Goal: Task Accomplishment & Management: Manage account settings

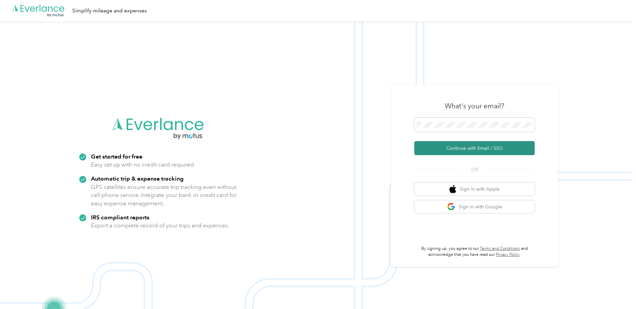
click at [489, 145] on button "Continue with Email / SSO" at bounding box center [474, 148] width 120 height 14
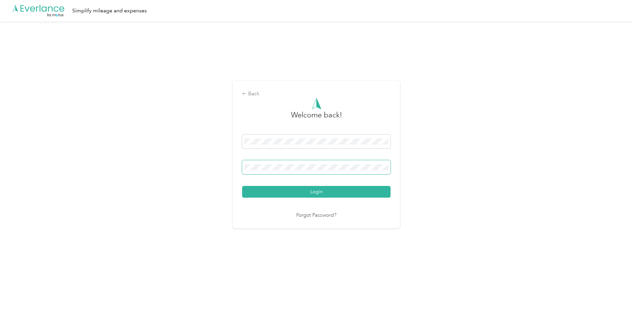
click at [242, 186] on button "Login" at bounding box center [316, 192] width 148 height 12
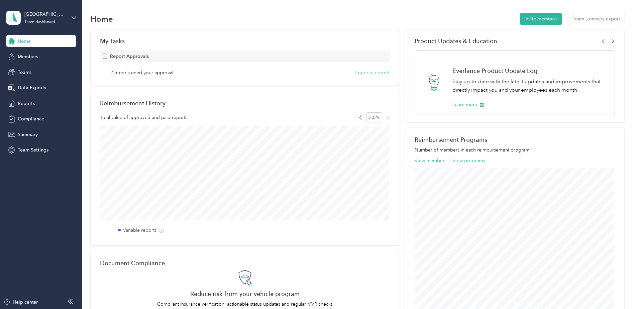
click at [381, 74] on button "Approve reports" at bounding box center [372, 72] width 36 height 7
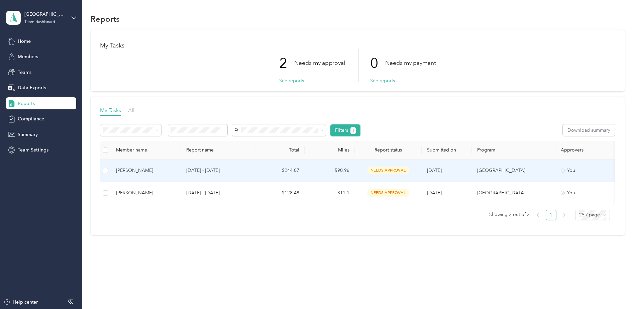
click at [124, 172] on div "[PERSON_NAME]" at bounding box center [146, 170] width 60 height 7
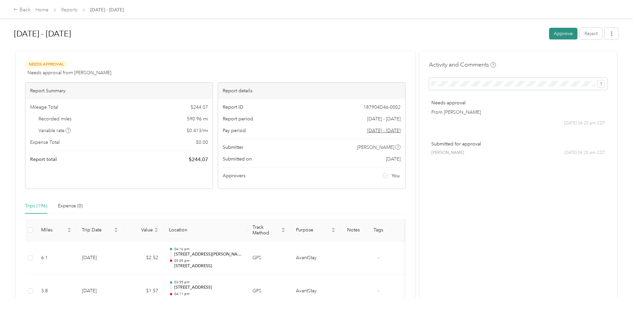
click at [562, 37] on button "Approve" at bounding box center [563, 34] width 28 height 12
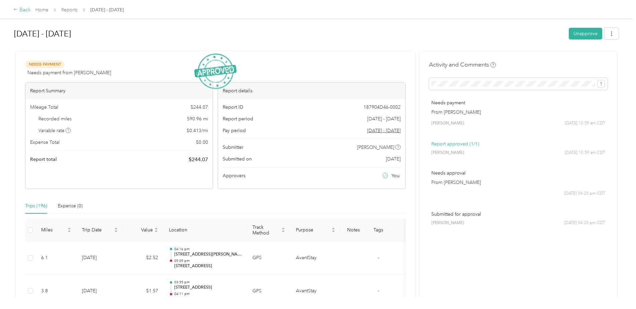
click at [24, 10] on div "Back" at bounding box center [21, 10] width 17 height 8
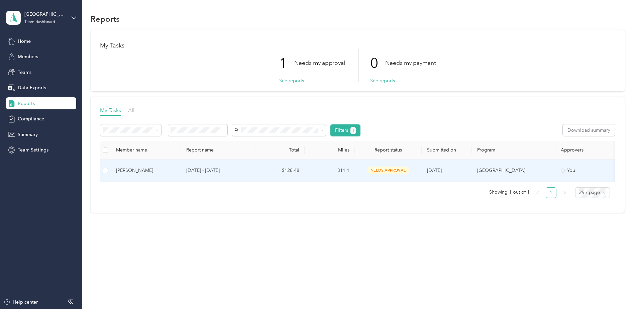
click at [263, 169] on td "$128.48" at bounding box center [279, 170] width 50 height 22
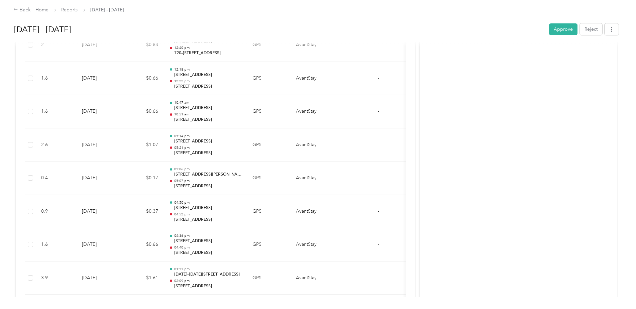
scroll to position [4246, 0]
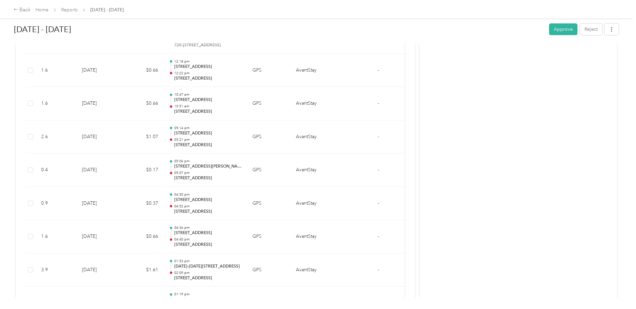
click at [565, 30] on button "Approve" at bounding box center [563, 29] width 28 height 12
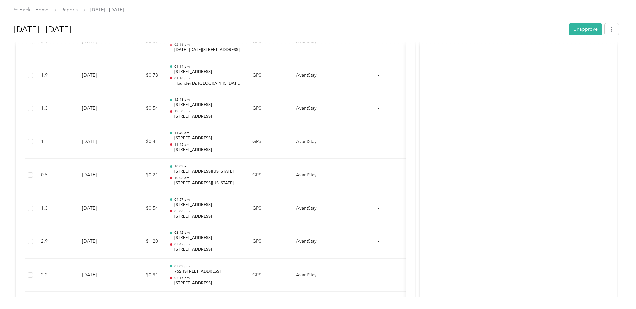
scroll to position [2909, 0]
drag, startPoint x: 26, startPoint y: 11, endPoint x: 39, endPoint y: 17, distance: 15.0
click at [26, 11] on div "Back" at bounding box center [21, 10] width 17 height 8
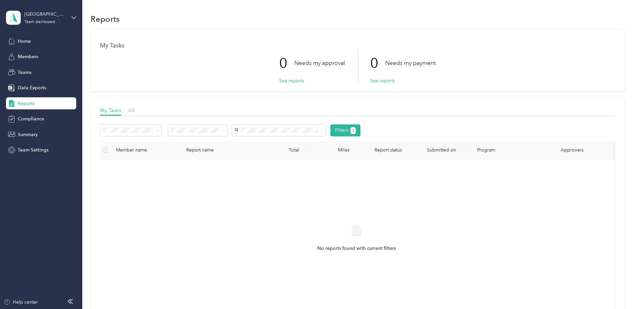
drag, startPoint x: 567, startPoint y: 1, endPoint x: 544, endPoint y: 236, distance: 236.8
click at [546, 237] on div "No reports found with current filters" at bounding box center [356, 244] width 503 height 159
click at [34, 45] on div "Home" at bounding box center [41, 41] width 70 height 12
